Goal: Navigation & Orientation: Find specific page/section

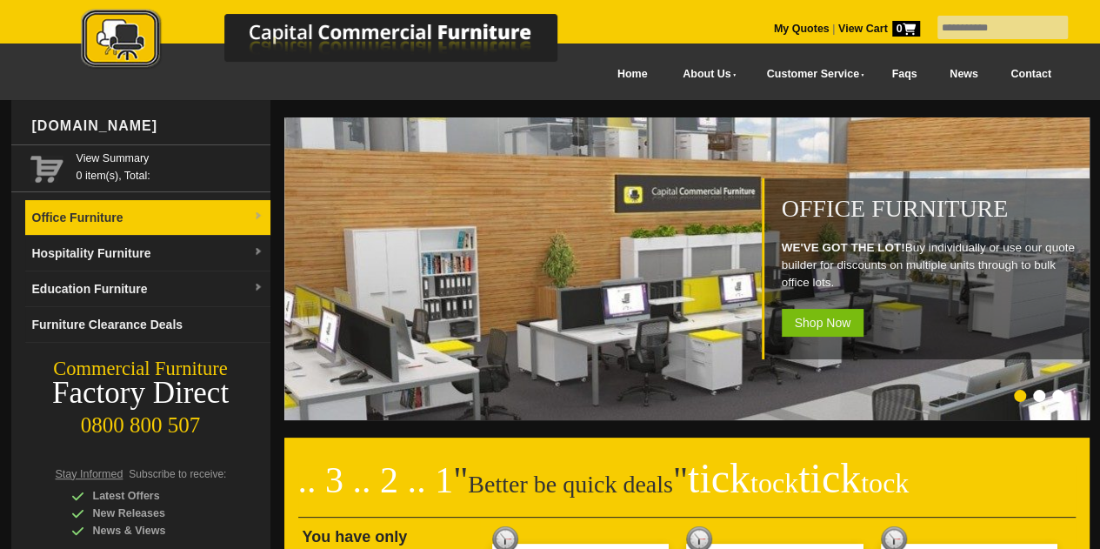
drag, startPoint x: 0, startPoint y: 0, endPoint x: 152, endPoint y: 213, distance: 261.7
click at [152, 213] on link "Office Furniture" at bounding box center [147, 218] width 245 height 36
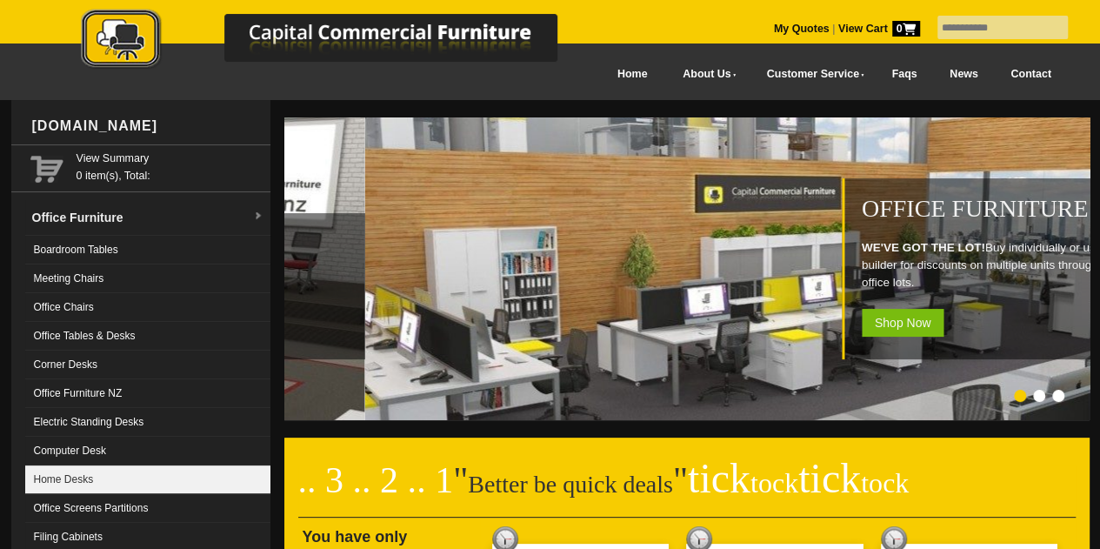
click at [85, 483] on link "Home Desks" at bounding box center [147, 479] width 245 height 29
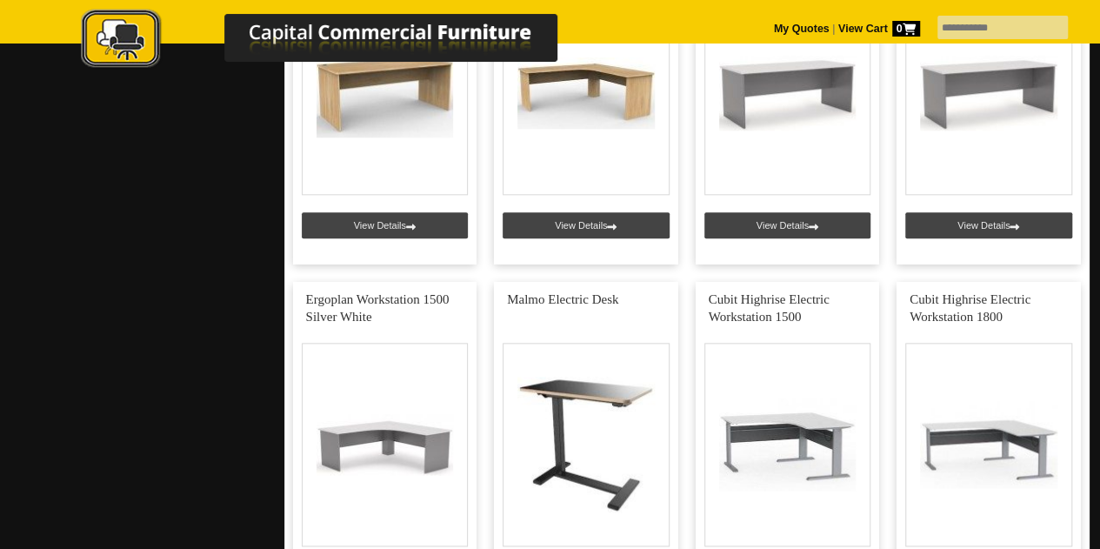
scroll to position [240, 0]
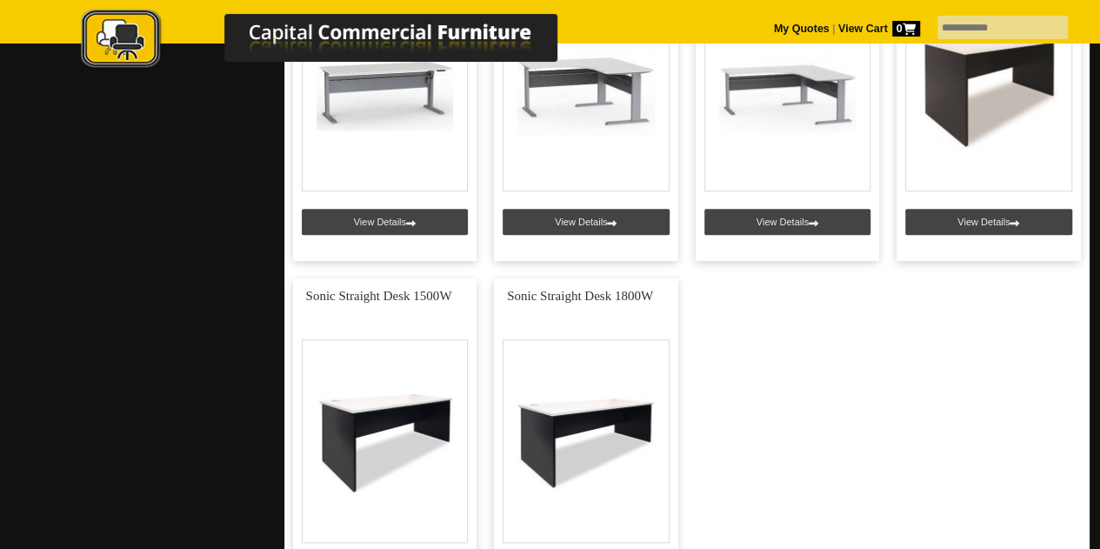
scroll to position [4060, 0]
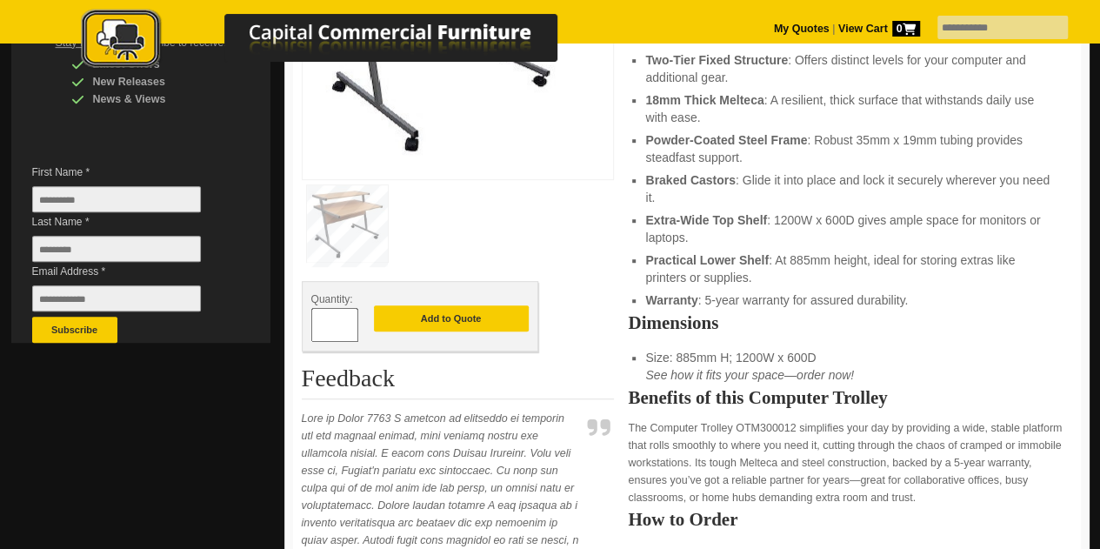
scroll to position [426, 0]
